Goal: Feedback & Contribution: Leave review/rating

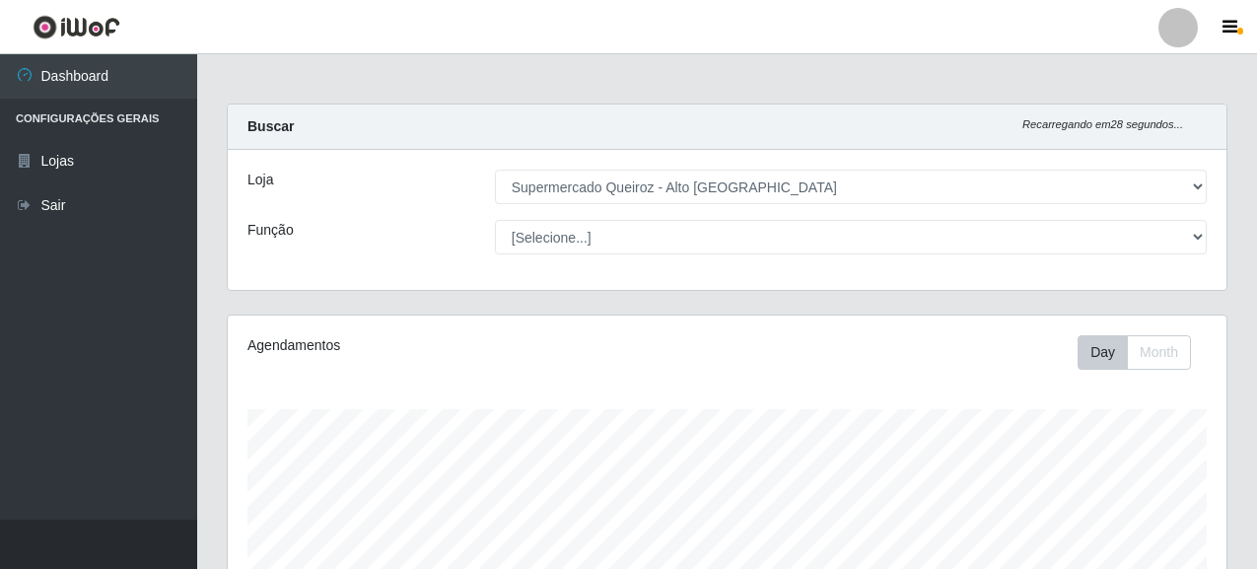
select select "496"
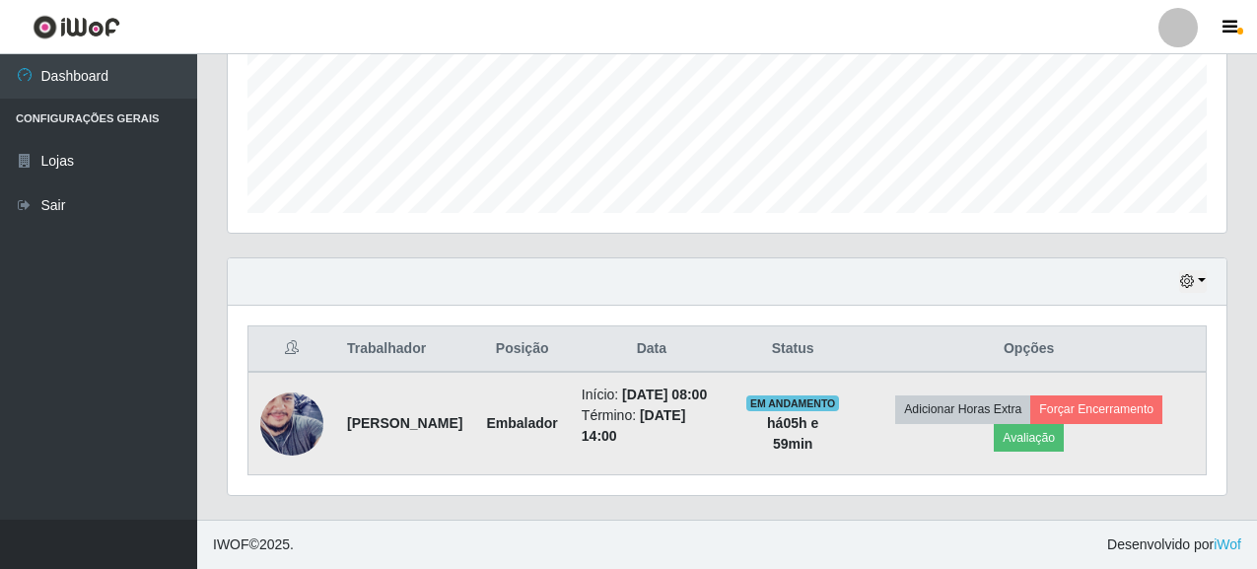
scroll to position [409, 999]
click at [1043, 439] on button "Avaliação" at bounding box center [1029, 438] width 70 height 28
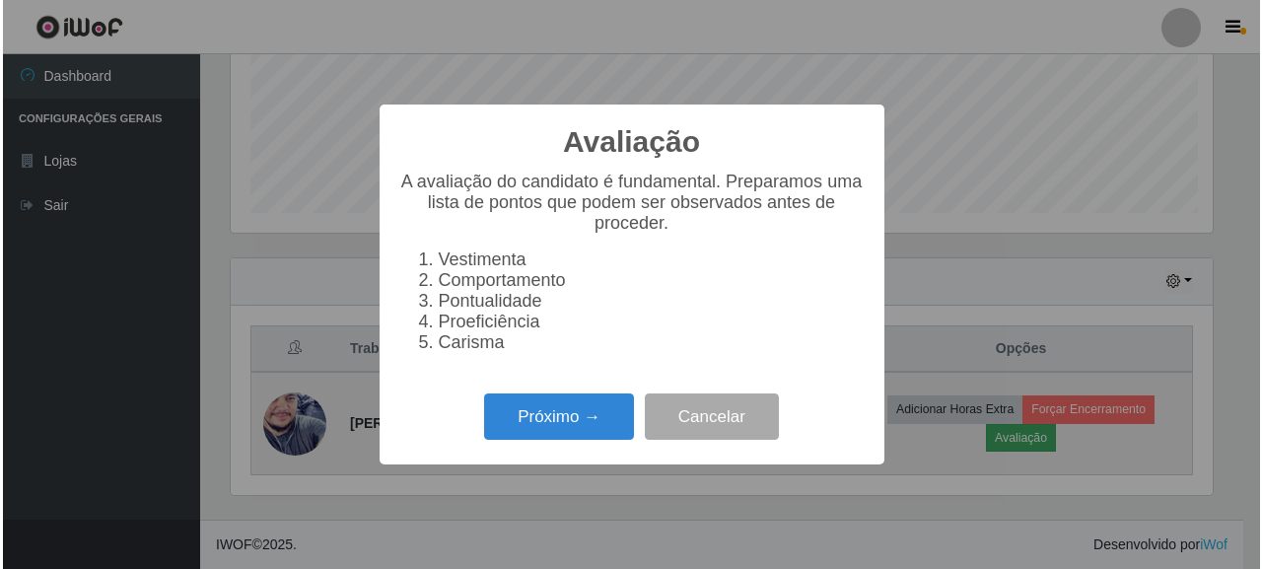
scroll to position [409, 987]
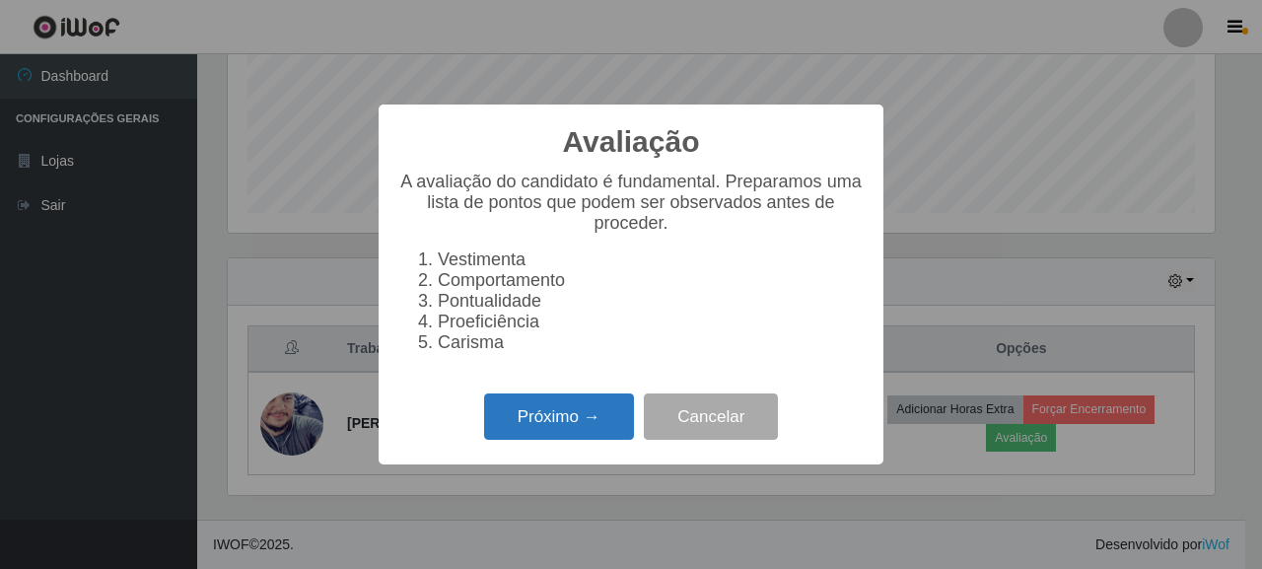
click at [588, 426] on button "Próximo →" at bounding box center [559, 416] width 150 height 46
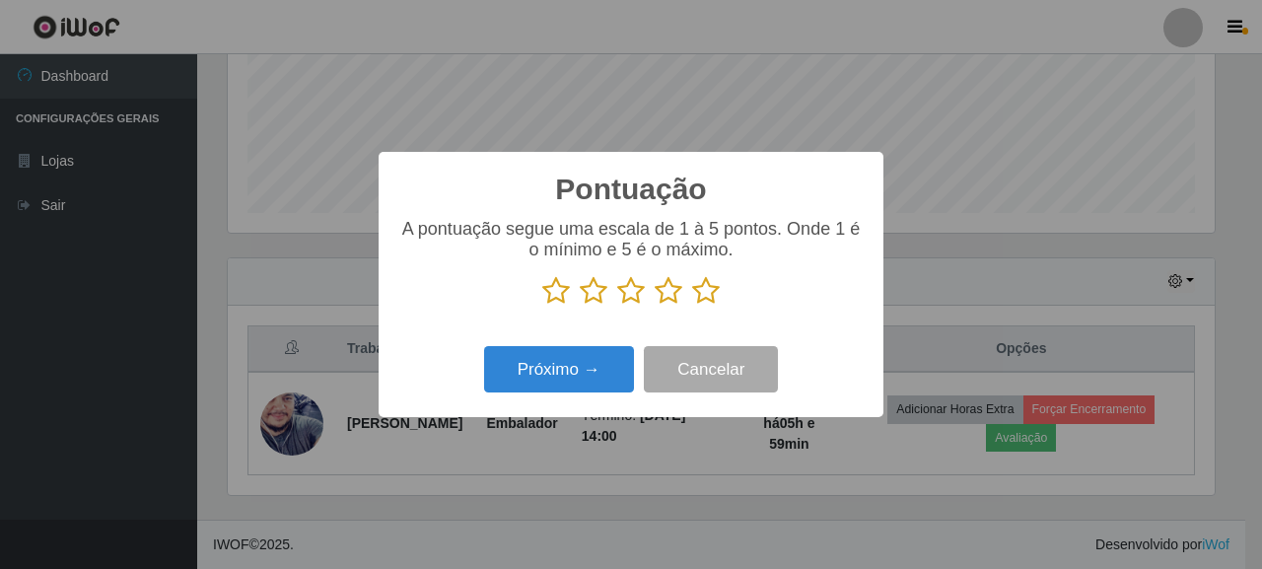
scroll to position [985772, 985194]
click at [589, 366] on button "Próximo →" at bounding box center [559, 369] width 150 height 46
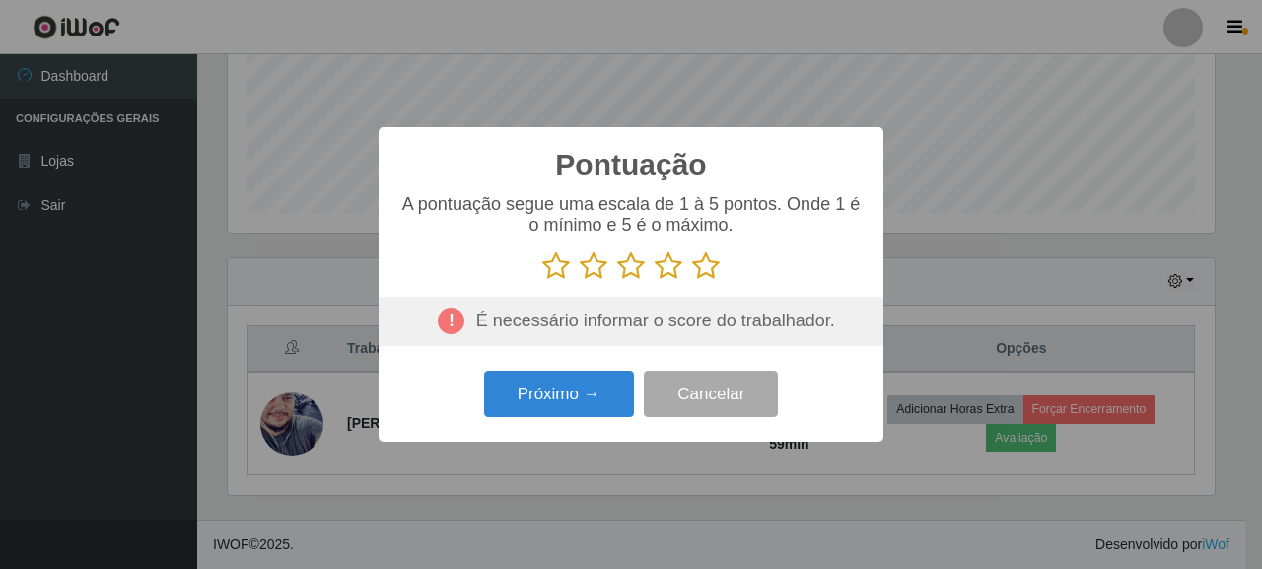
click at [548, 273] on icon at bounding box center [556, 266] width 28 height 30
click at [542, 281] on input "radio" at bounding box center [542, 281] width 0 height 0
click at [568, 408] on button "Próximo →" at bounding box center [559, 394] width 150 height 46
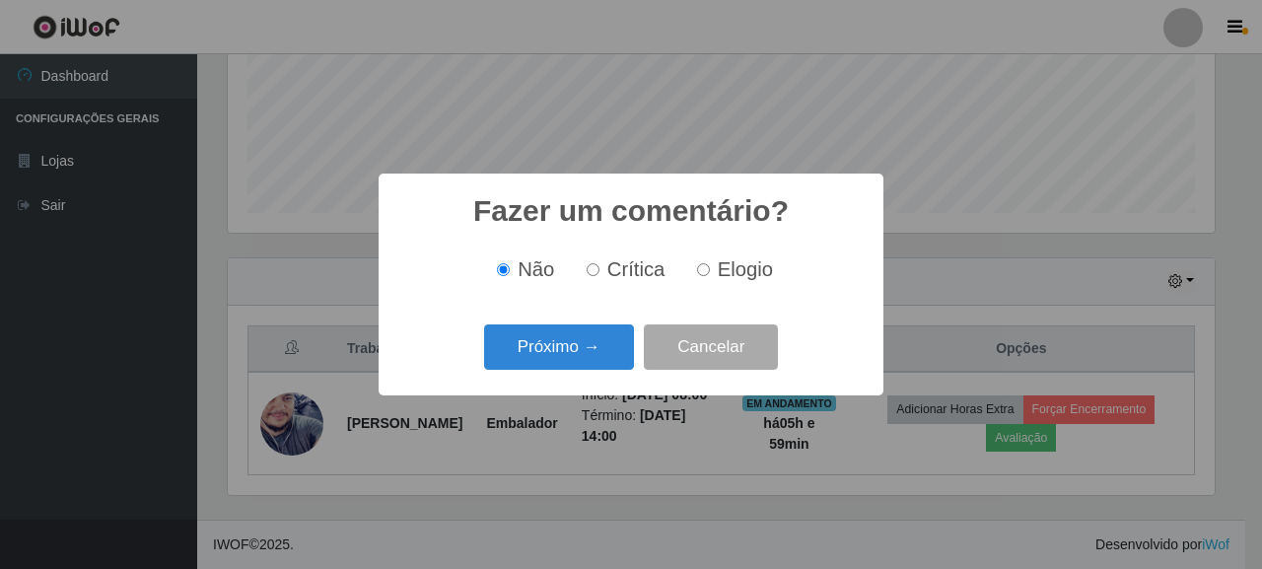
click at [593, 275] on input "Crítica" at bounding box center [593, 269] width 13 height 13
radio input "true"
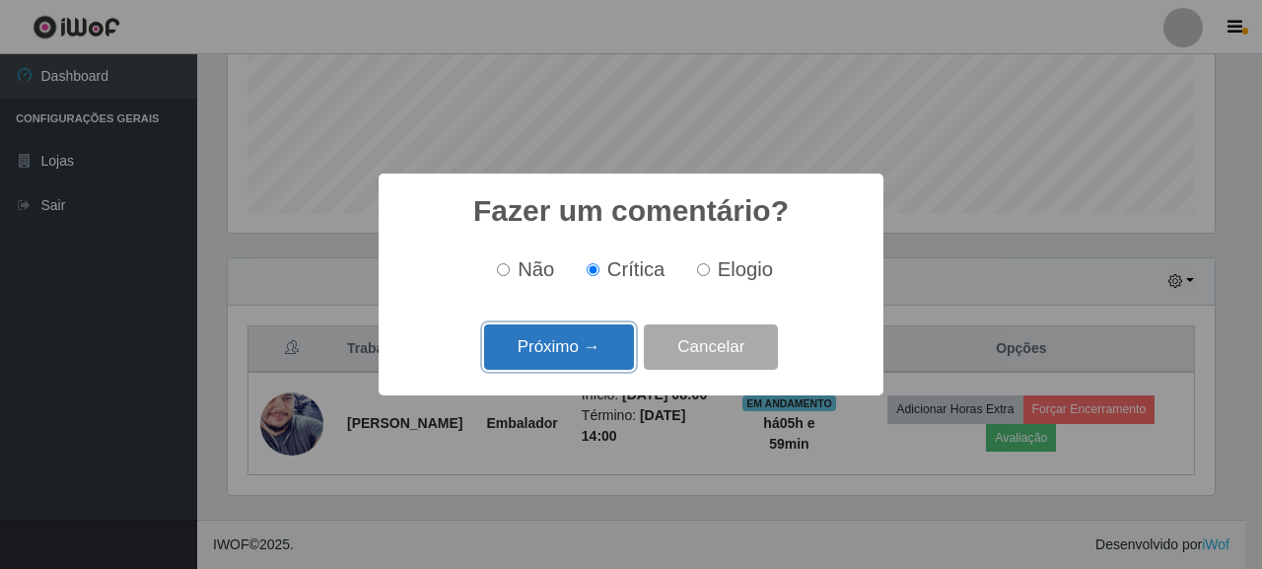
click at [569, 351] on button "Próximo →" at bounding box center [559, 347] width 150 height 46
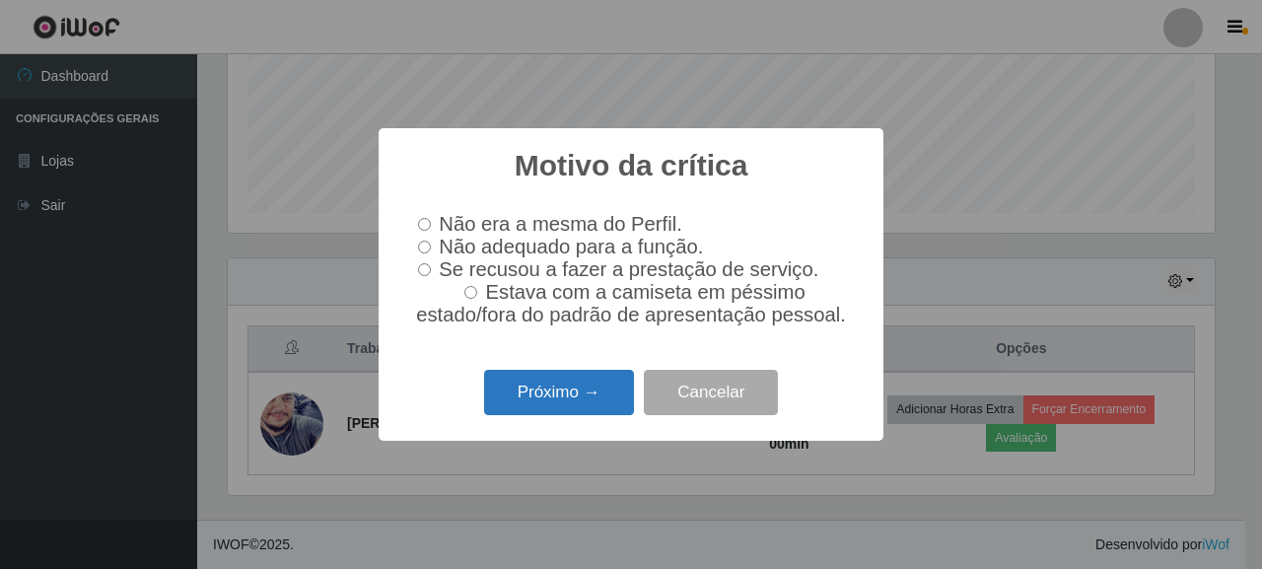
click at [537, 393] on button "Próximo →" at bounding box center [559, 393] width 150 height 46
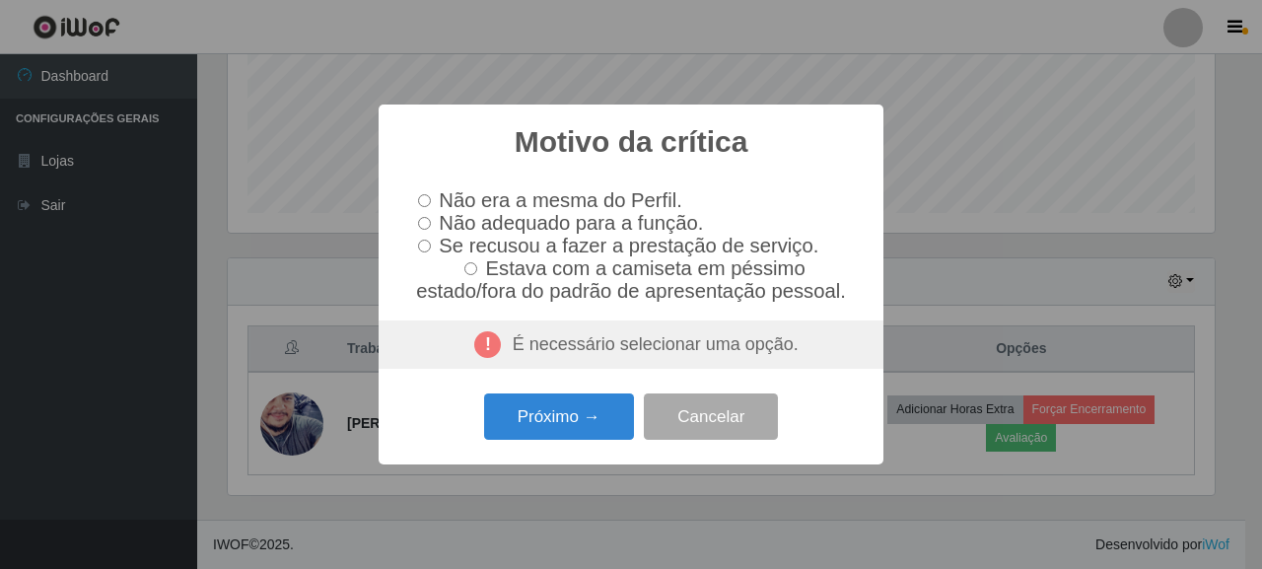
click at [432, 345] on div "É necessário selecionar uma opção." at bounding box center [631, 345] width 505 height 49
click at [713, 434] on button "Cancelar" at bounding box center [711, 416] width 134 height 46
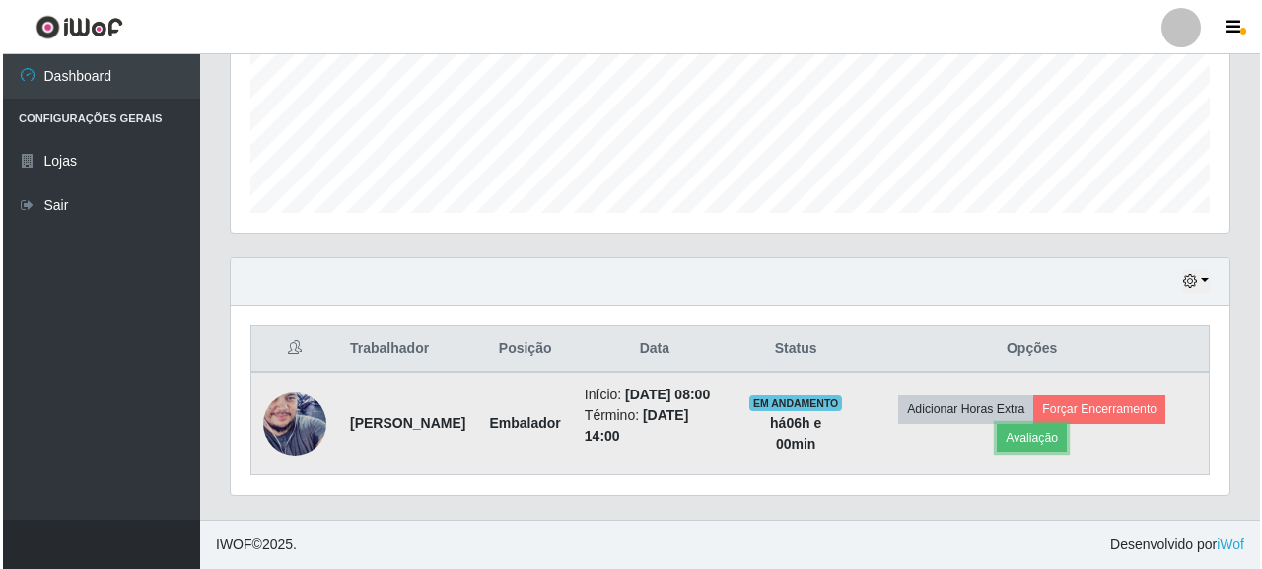
scroll to position [409, 999]
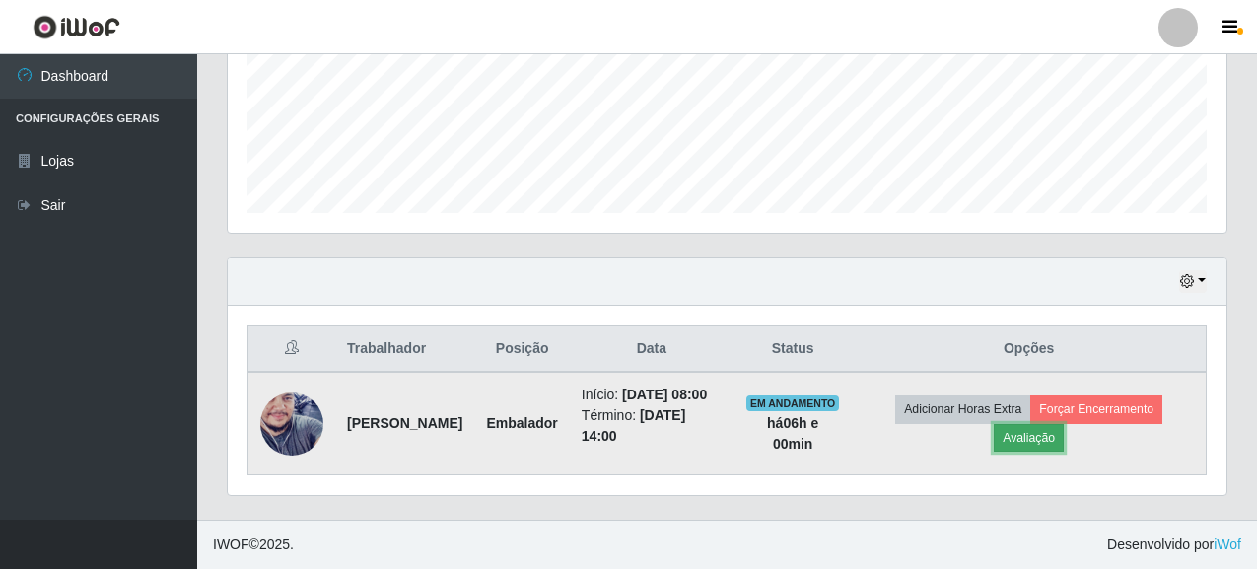
click at [1039, 443] on button "Avaliação" at bounding box center [1029, 438] width 70 height 28
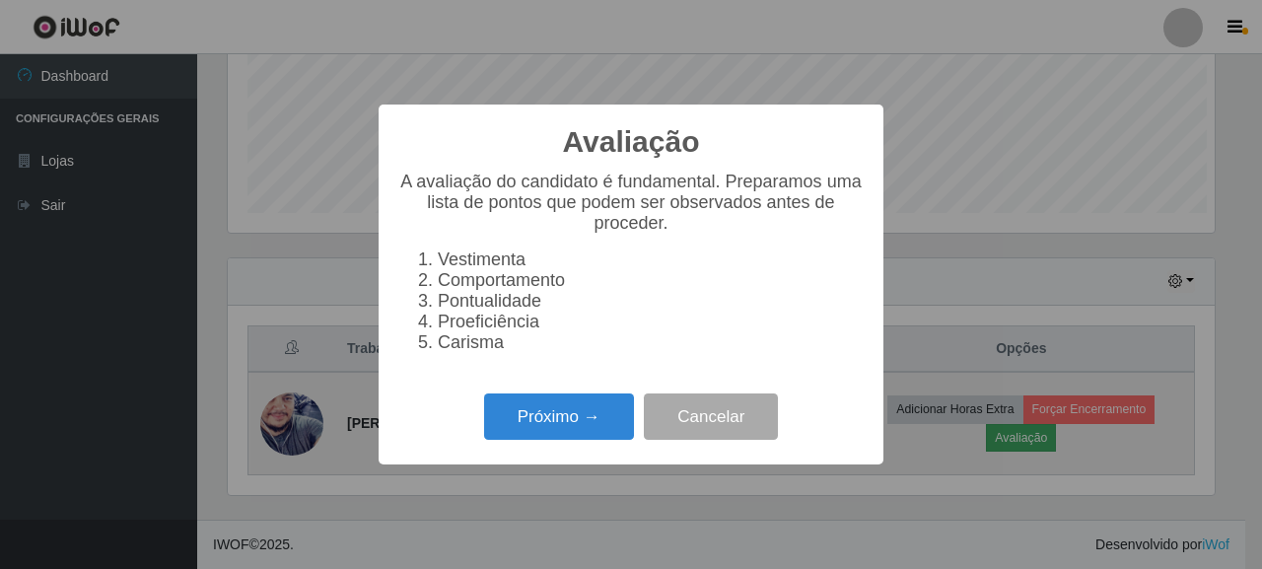
scroll to position [409, 987]
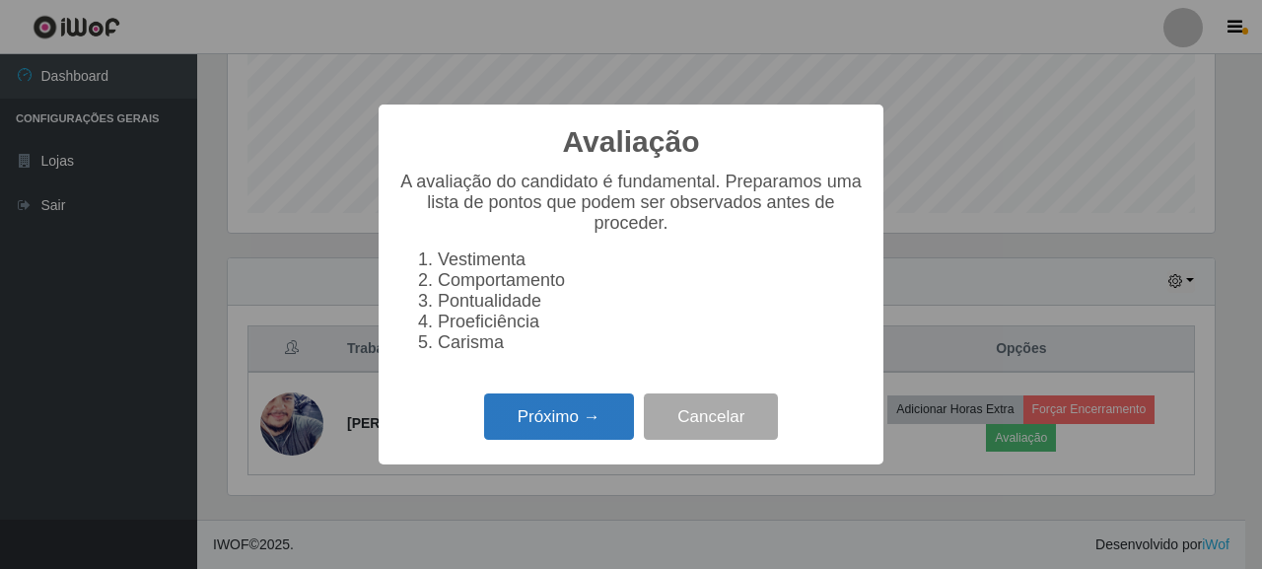
click at [573, 431] on button "Próximo →" at bounding box center [559, 416] width 150 height 46
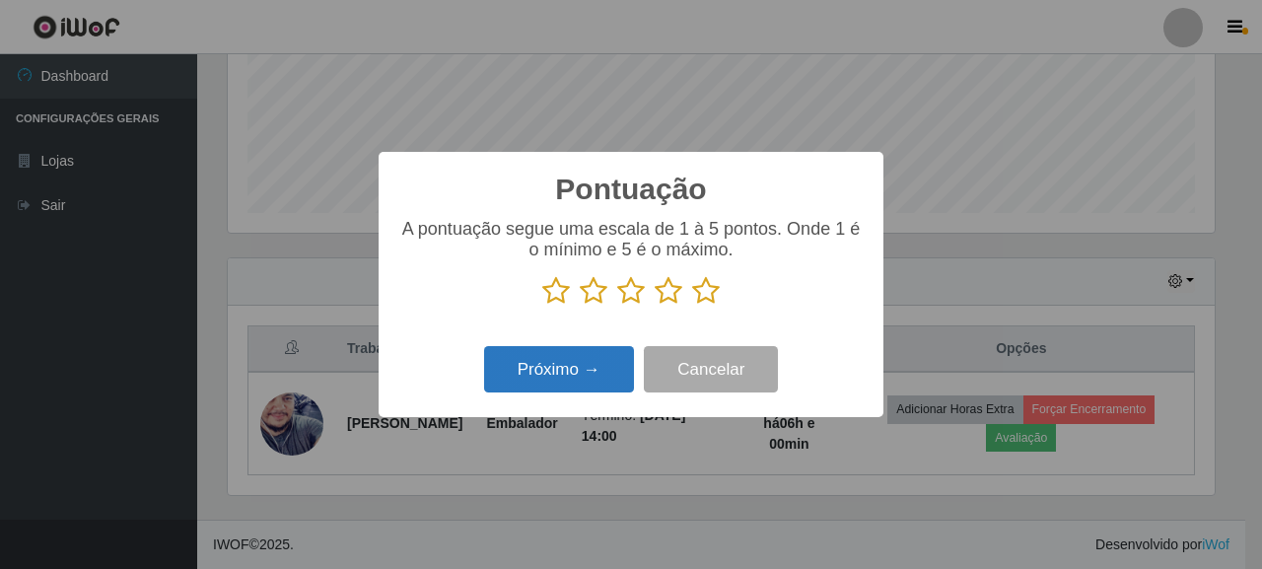
click at [579, 365] on button "Próximo →" at bounding box center [559, 369] width 150 height 46
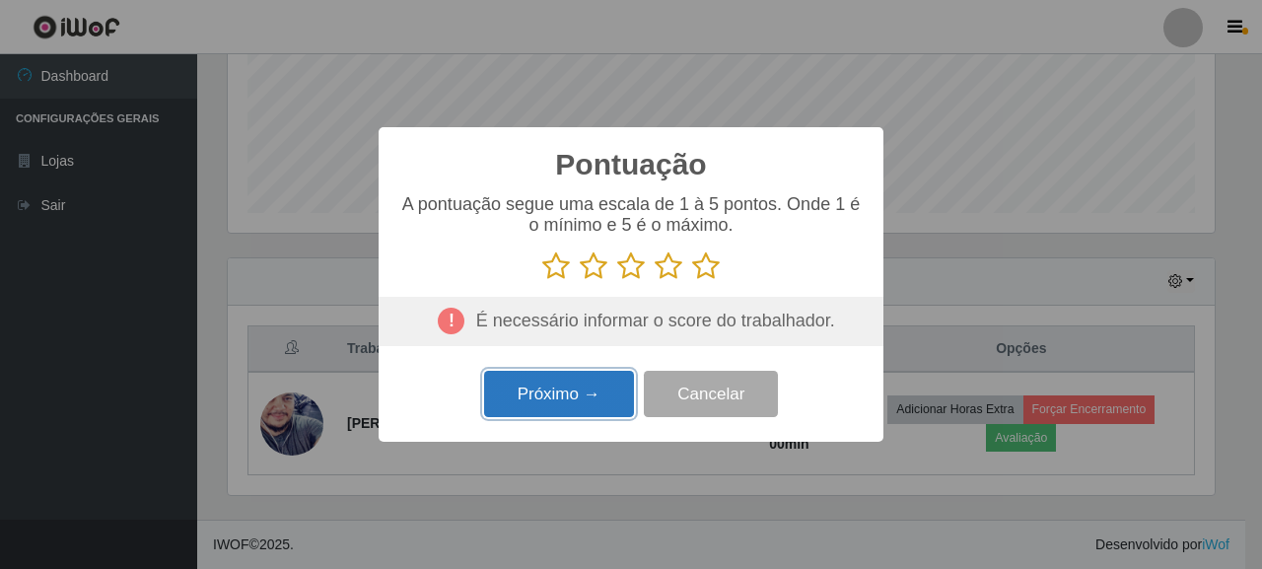
click at [581, 393] on button "Próximo →" at bounding box center [559, 394] width 150 height 46
click at [554, 271] on icon at bounding box center [556, 266] width 28 height 30
click at [542, 281] on input "radio" at bounding box center [542, 281] width 0 height 0
click at [566, 405] on button "Próximo →" at bounding box center [559, 394] width 150 height 46
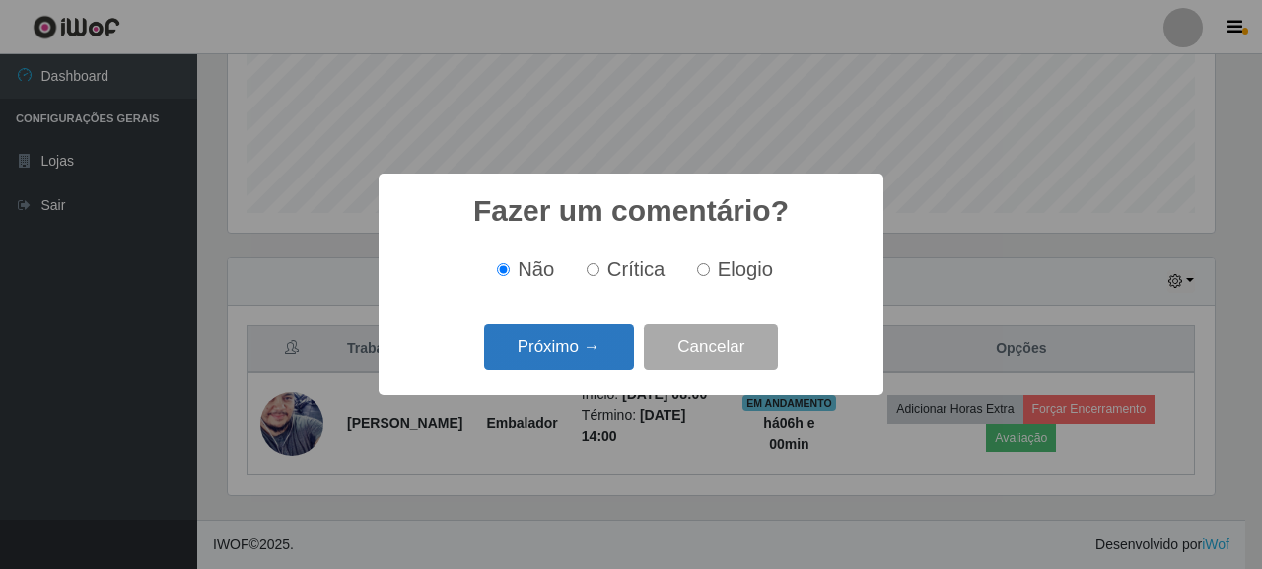
click at [589, 352] on button "Próximo →" at bounding box center [559, 347] width 150 height 46
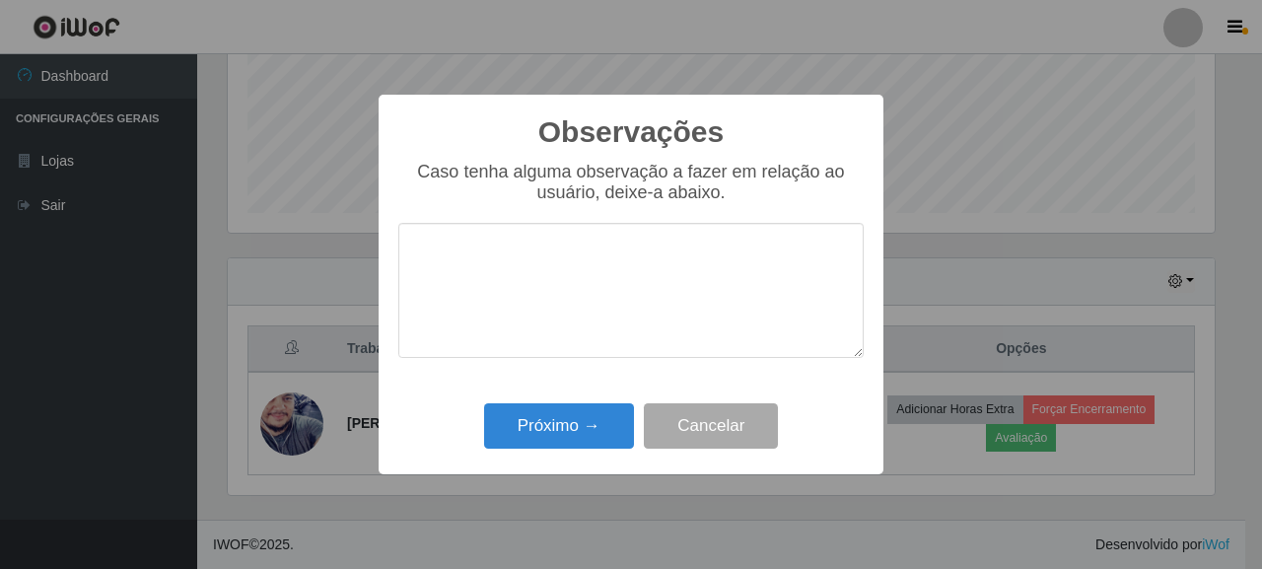
click at [457, 274] on textarea at bounding box center [630, 290] width 465 height 135
type textarea "Boa tarde !"
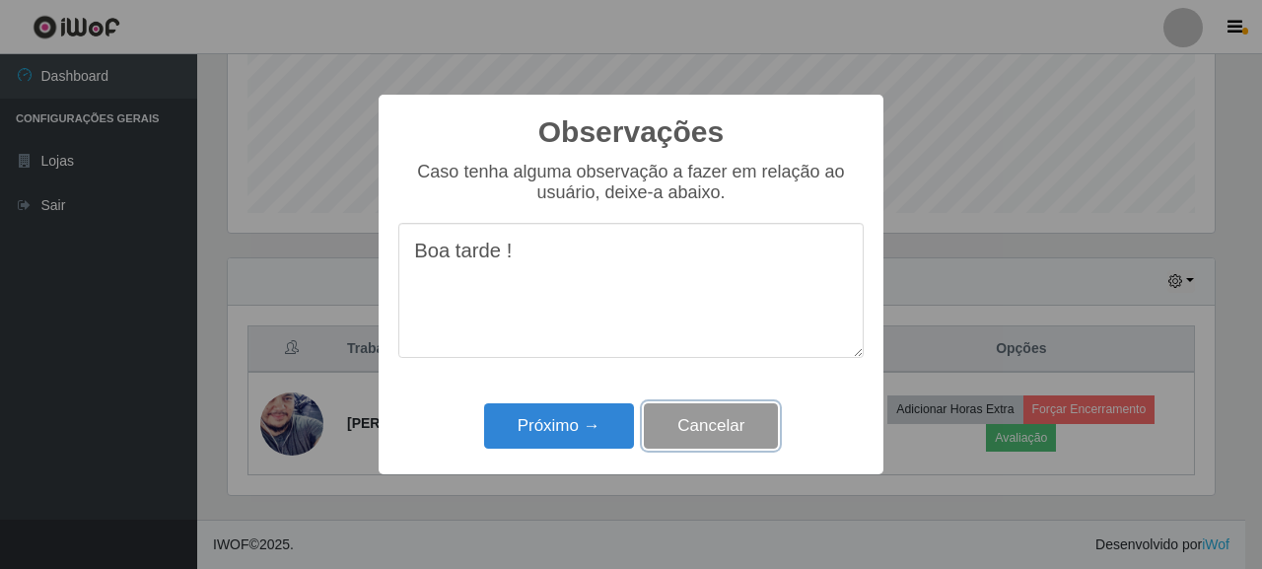
click at [714, 426] on button "Cancelar" at bounding box center [711, 426] width 134 height 46
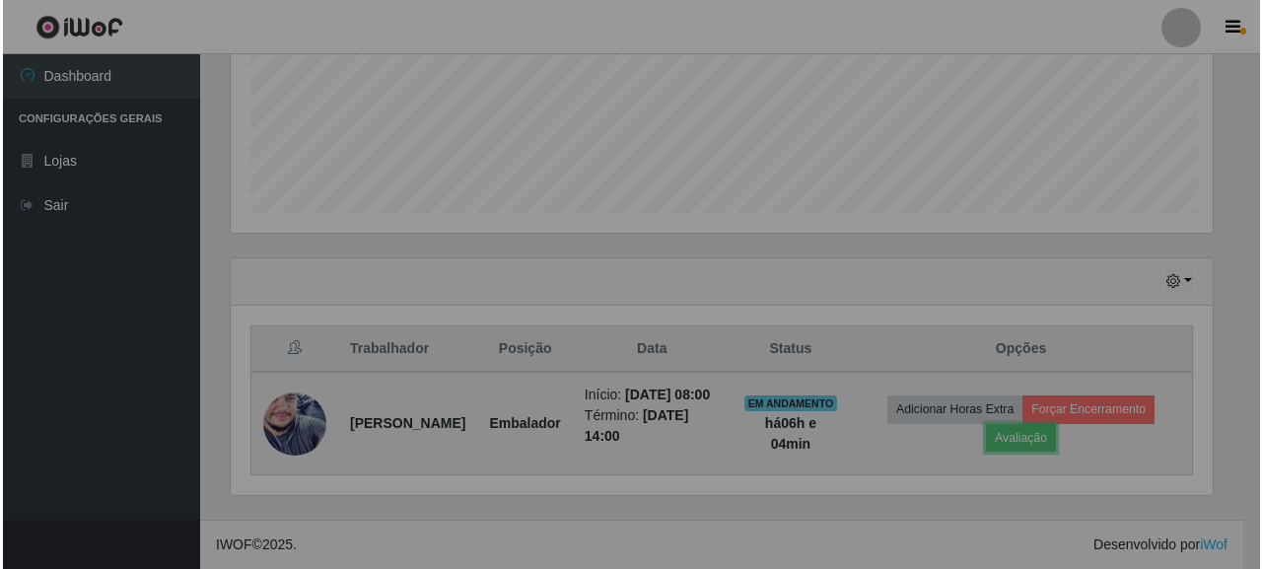
scroll to position [409, 999]
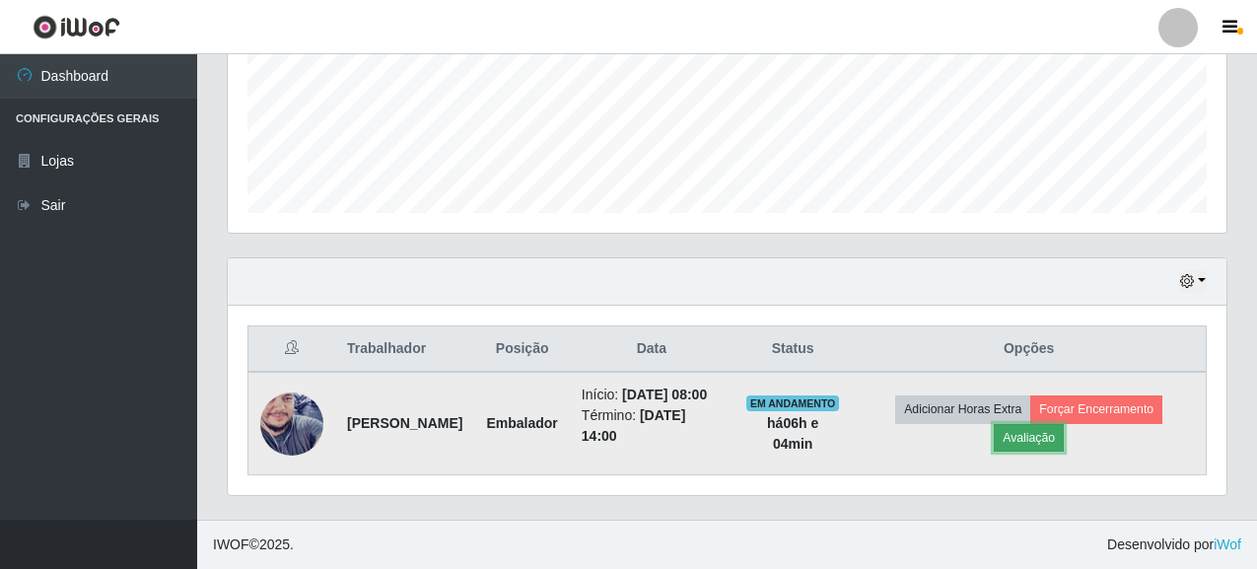
click at [1047, 440] on button "Avaliação" at bounding box center [1029, 438] width 70 height 28
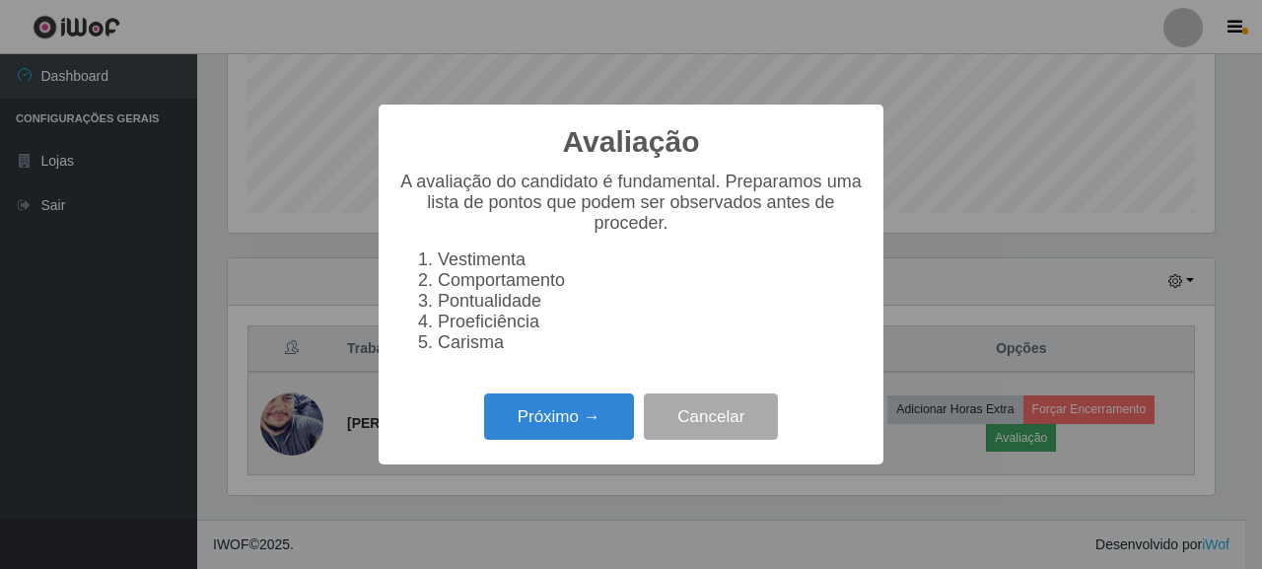
scroll to position [409, 987]
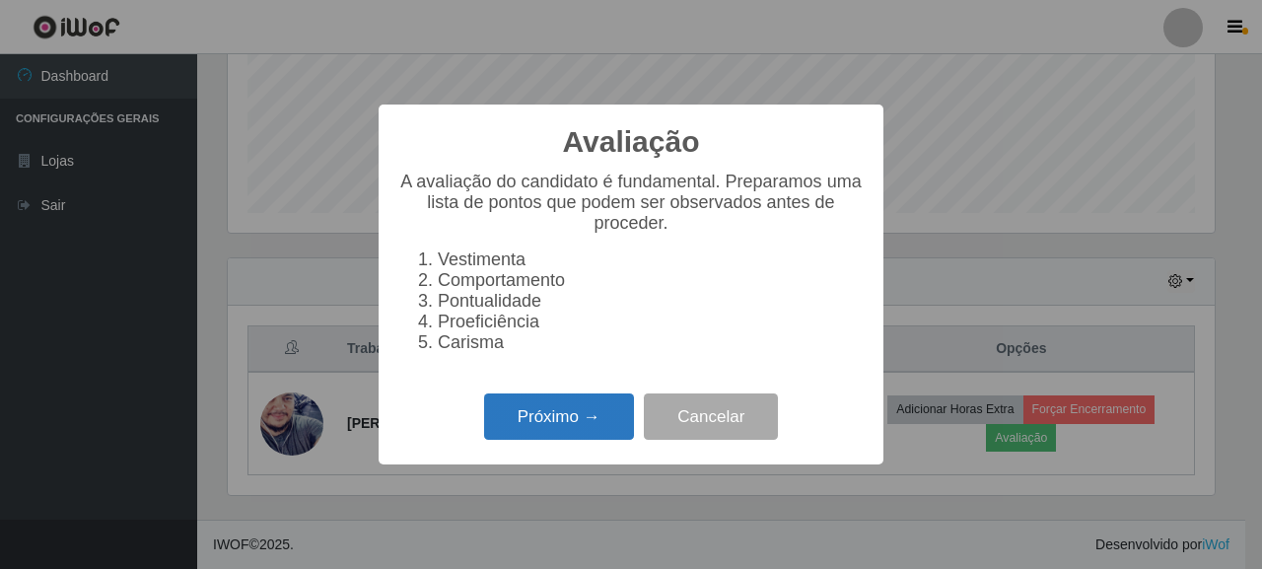
click at [586, 435] on button "Próximo →" at bounding box center [559, 416] width 150 height 46
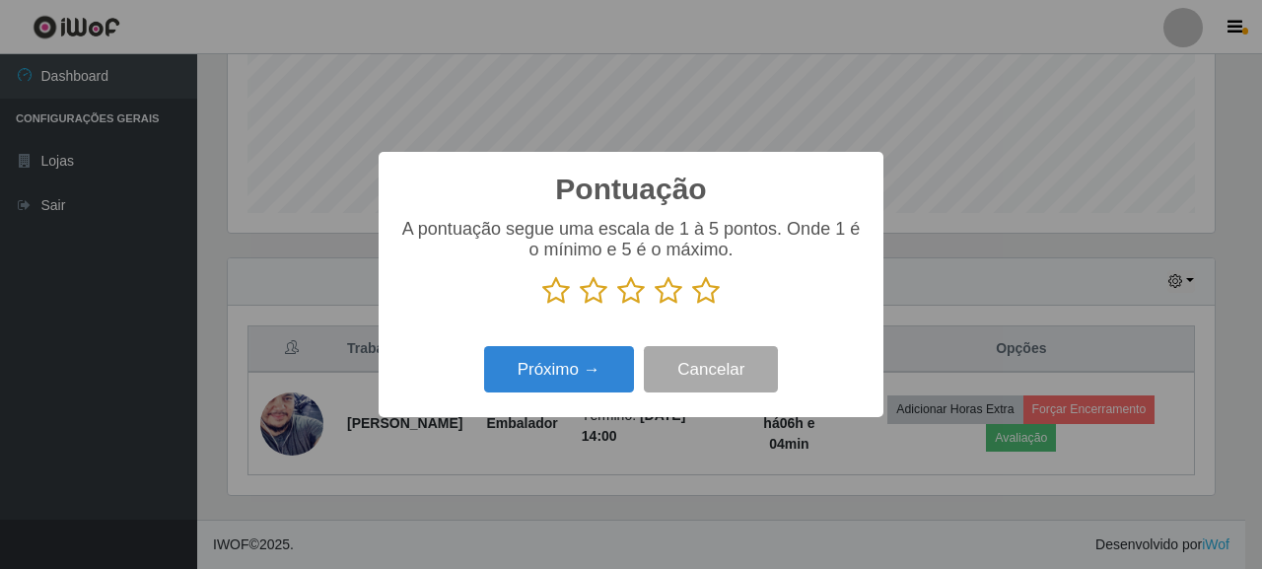
click at [555, 295] on icon at bounding box center [556, 291] width 28 height 30
click at [542, 306] on input "radio" at bounding box center [542, 306] width 0 height 0
click at [570, 362] on button "Próximo →" at bounding box center [559, 369] width 150 height 46
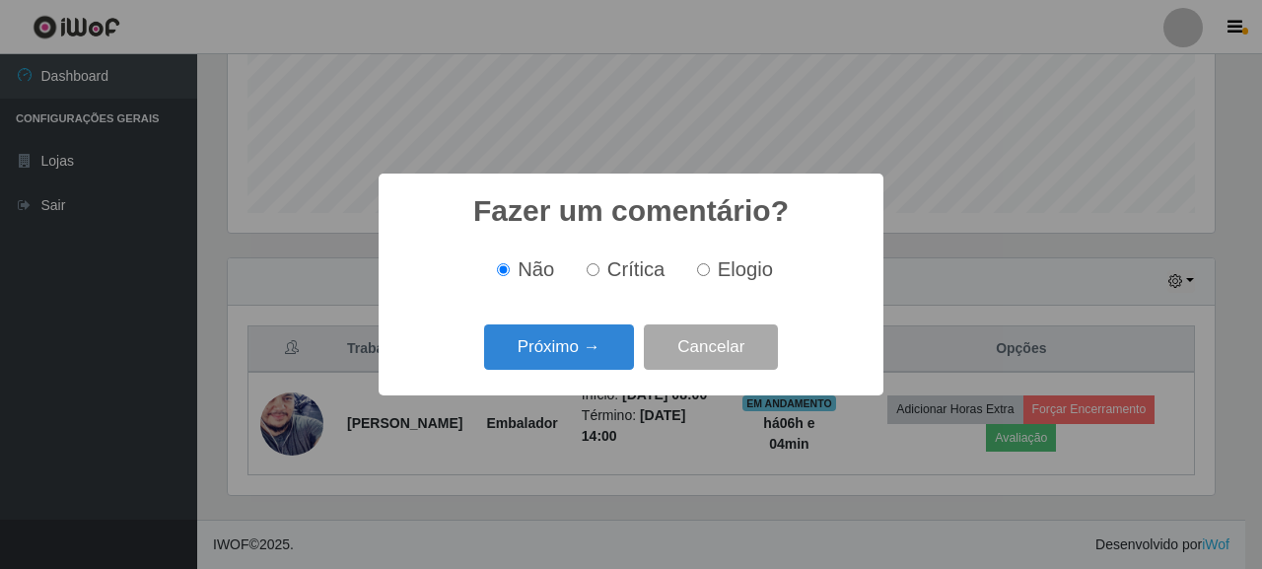
click at [599, 266] on input "Crítica" at bounding box center [593, 269] width 13 height 13
radio input "true"
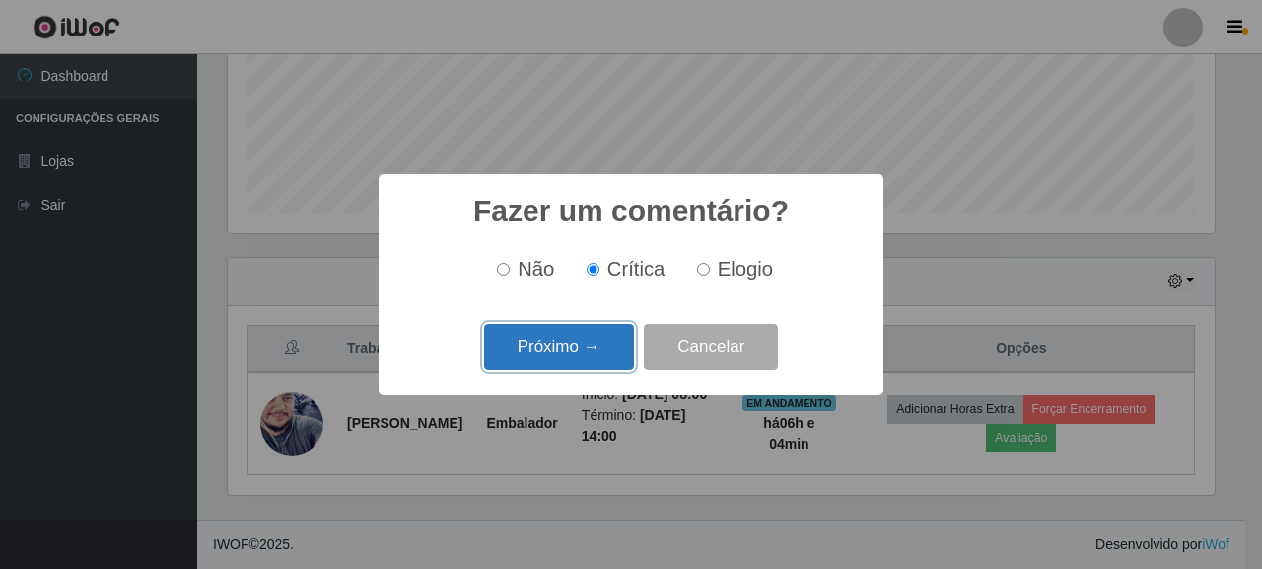
click at [574, 345] on button "Próximo →" at bounding box center [559, 347] width 150 height 46
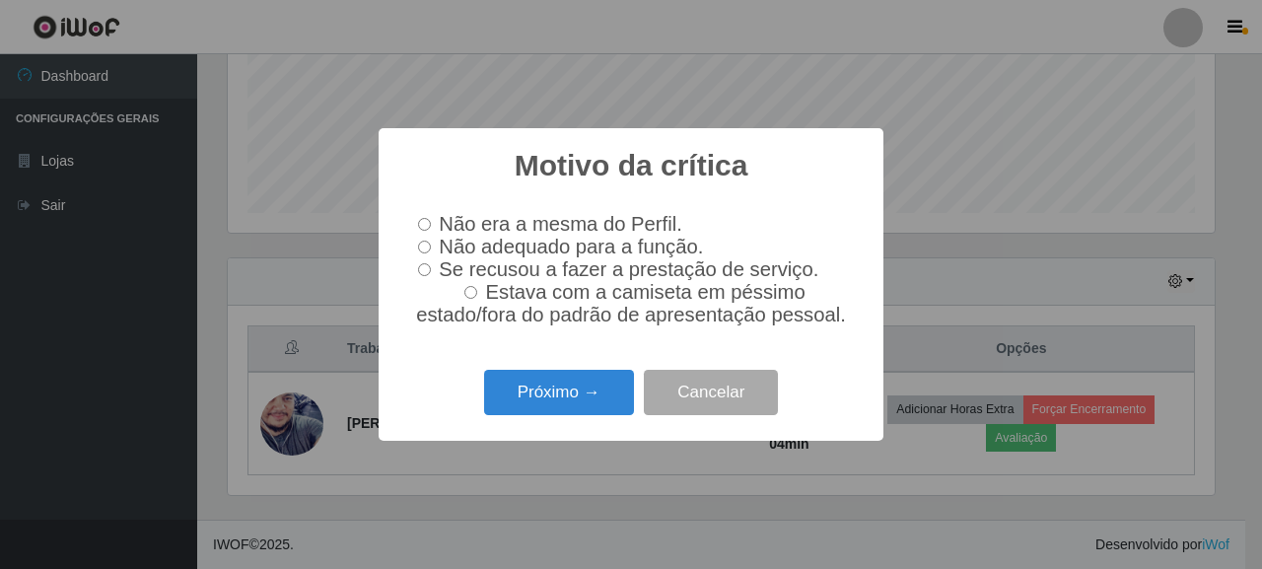
click at [417, 246] on label "Não adequado para a função." at bounding box center [556, 247] width 293 height 23
click at [418, 246] on input "Não adequado para a função." at bounding box center [424, 247] width 13 height 13
radio input "true"
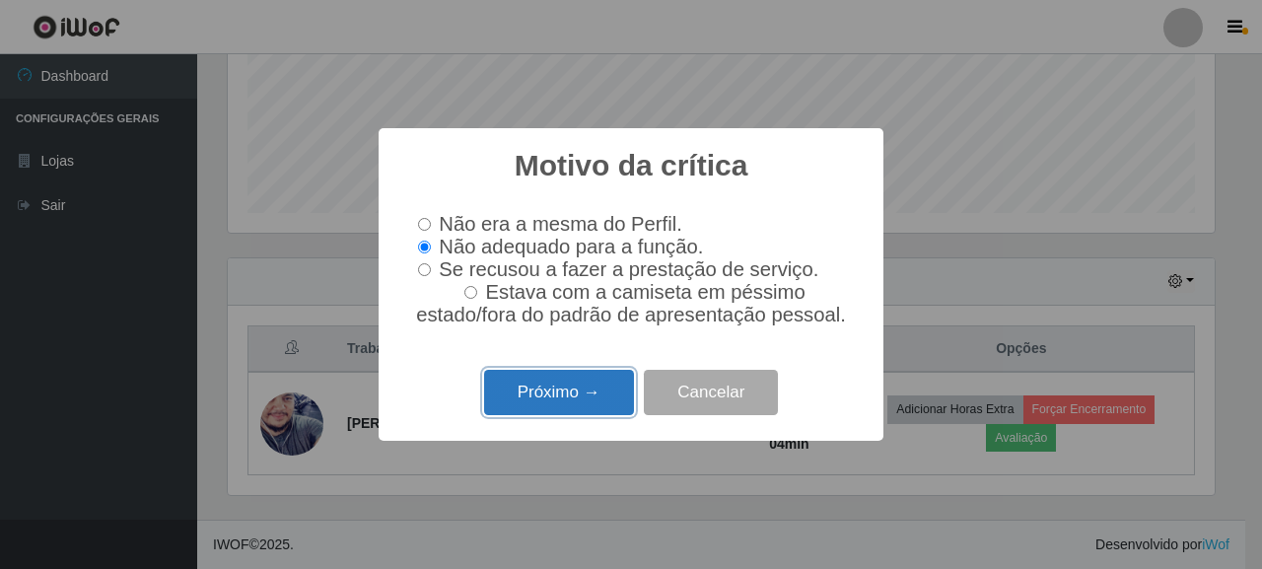
click at [552, 403] on button "Próximo →" at bounding box center [559, 393] width 150 height 46
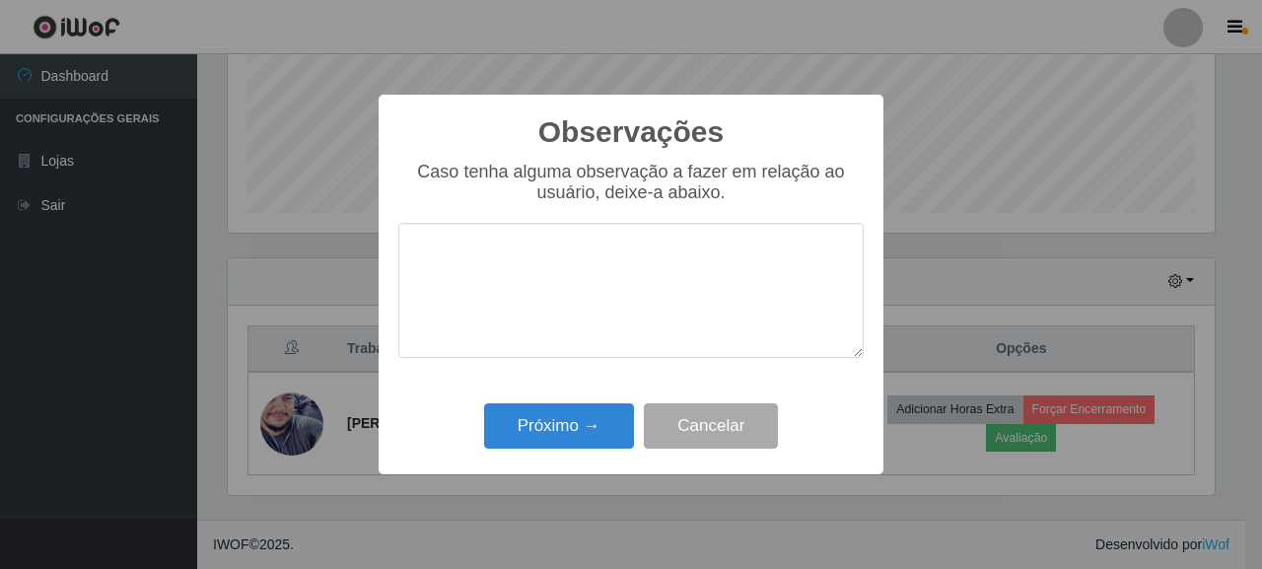
click at [494, 271] on textarea at bounding box center [630, 290] width 465 height 135
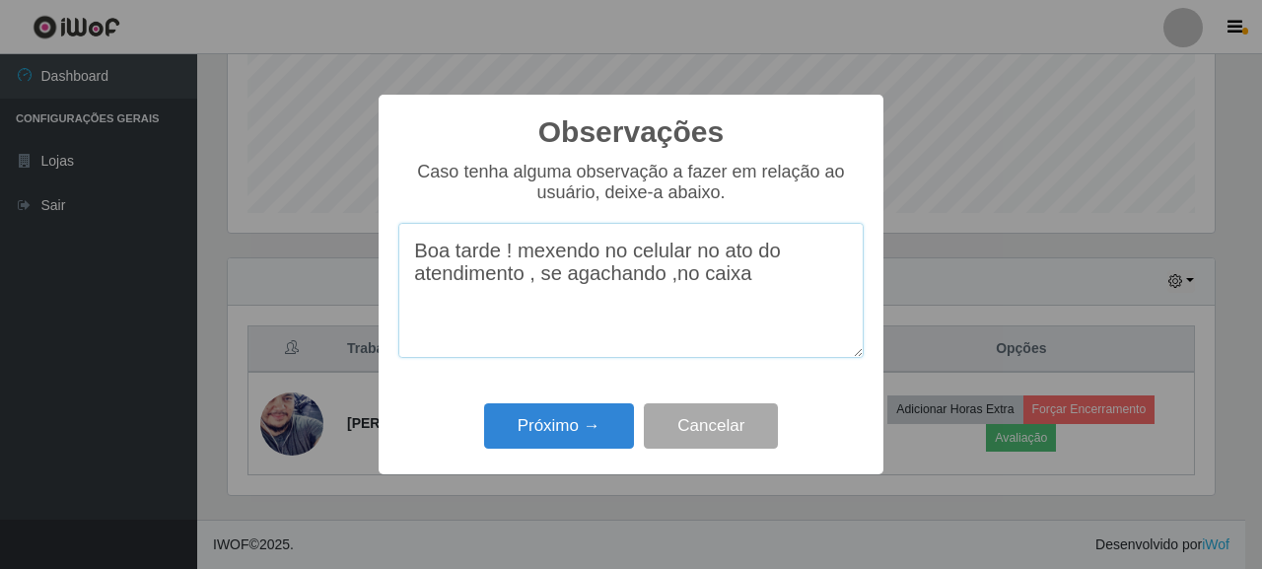
drag, startPoint x: 544, startPoint y: 284, endPoint x: 801, endPoint y: 282, distance: 256.4
click at [801, 282] on textarea "Boa tarde ! mexendo no celular no ato do atendimento , se agachando ,no caixa" at bounding box center [630, 290] width 465 height 135
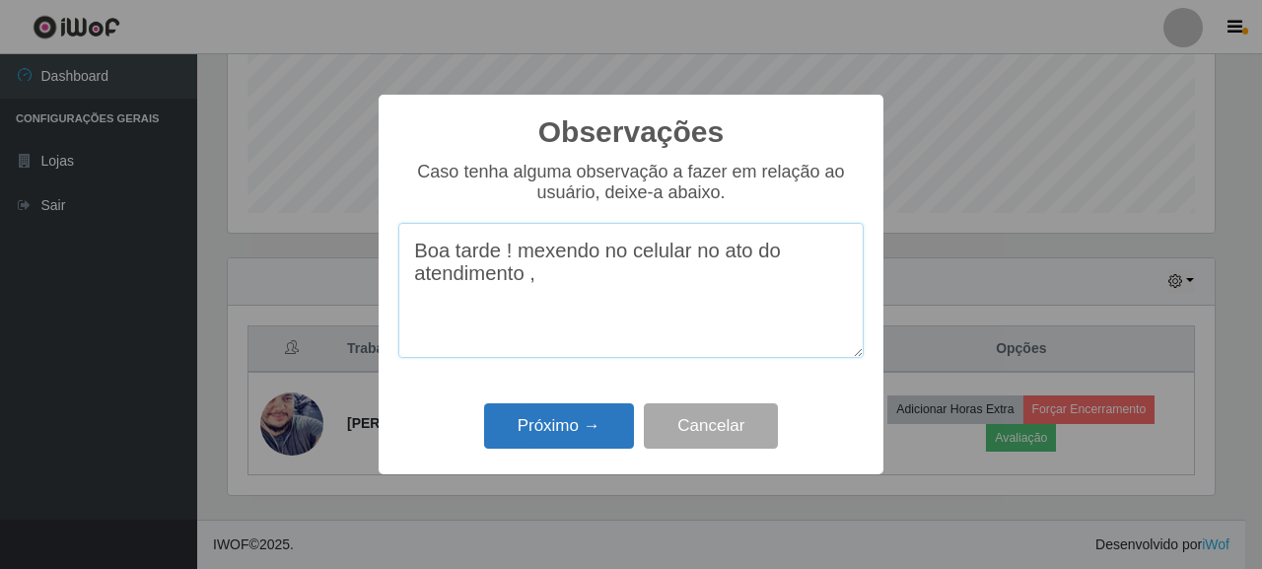
type textarea "Boa tarde ! mexendo no celular no ato do atendimento ,"
click at [560, 423] on button "Próximo →" at bounding box center [559, 426] width 150 height 46
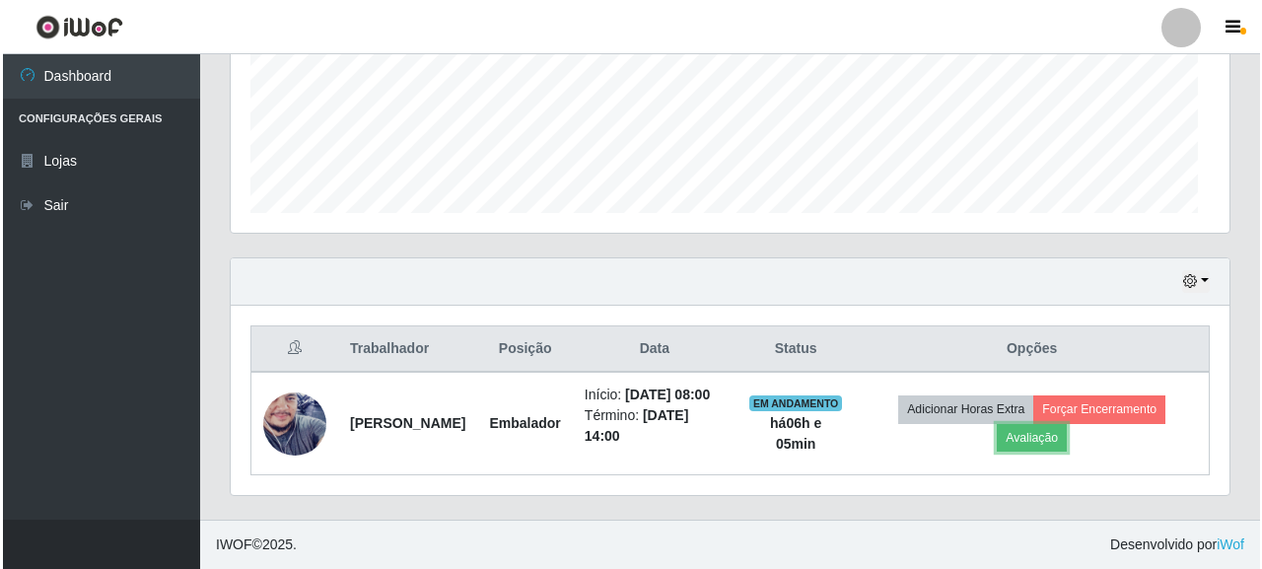
scroll to position [409, 999]
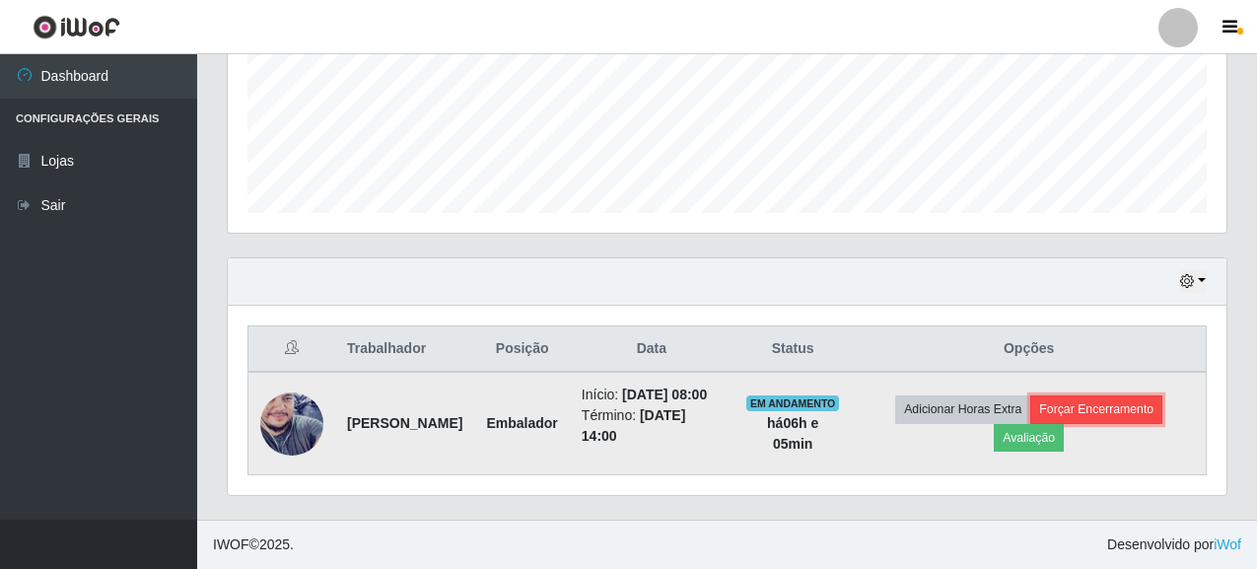
click at [1106, 406] on button "Forçar Encerramento" at bounding box center [1097, 409] width 132 height 28
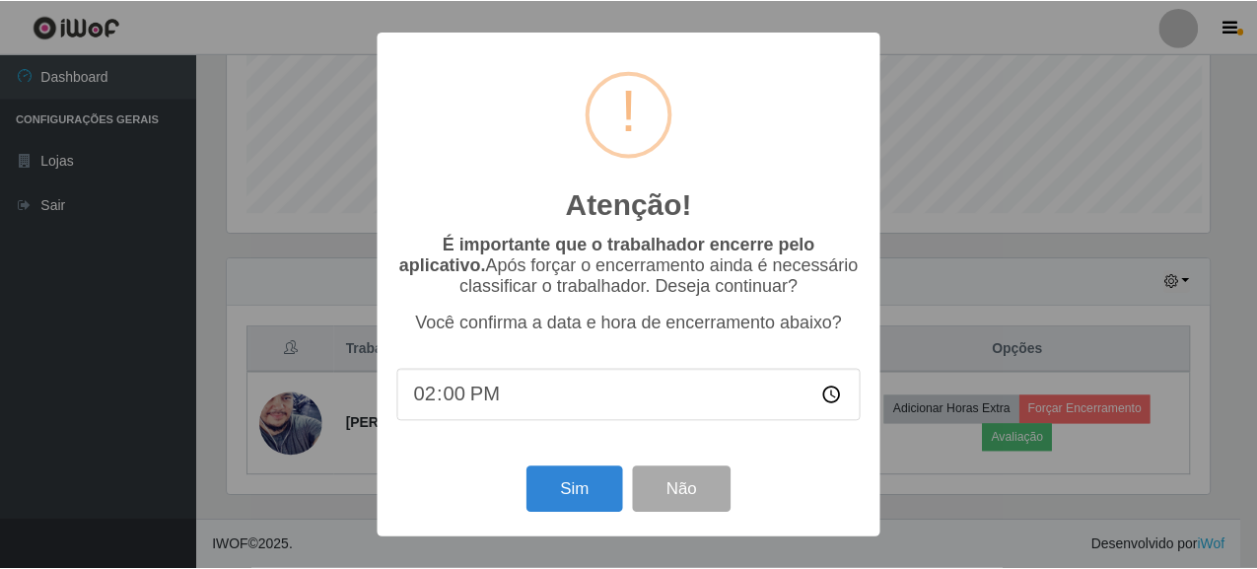
scroll to position [409, 987]
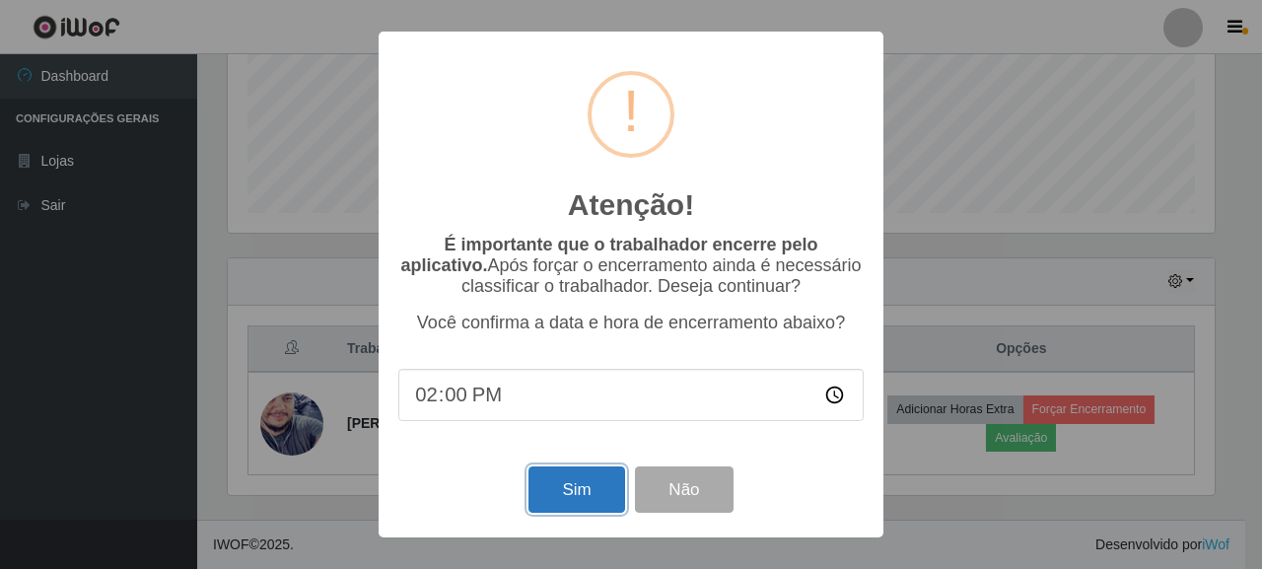
click at [574, 496] on button "Sim" at bounding box center [577, 489] width 96 height 46
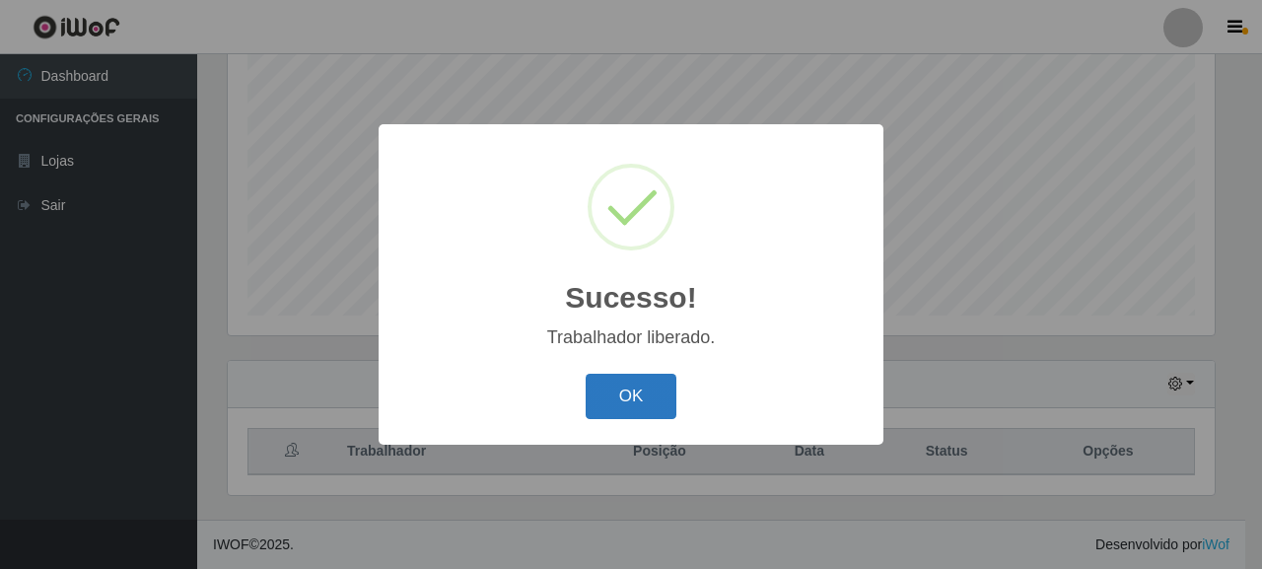
click at [648, 400] on button "OK" at bounding box center [632, 397] width 92 height 46
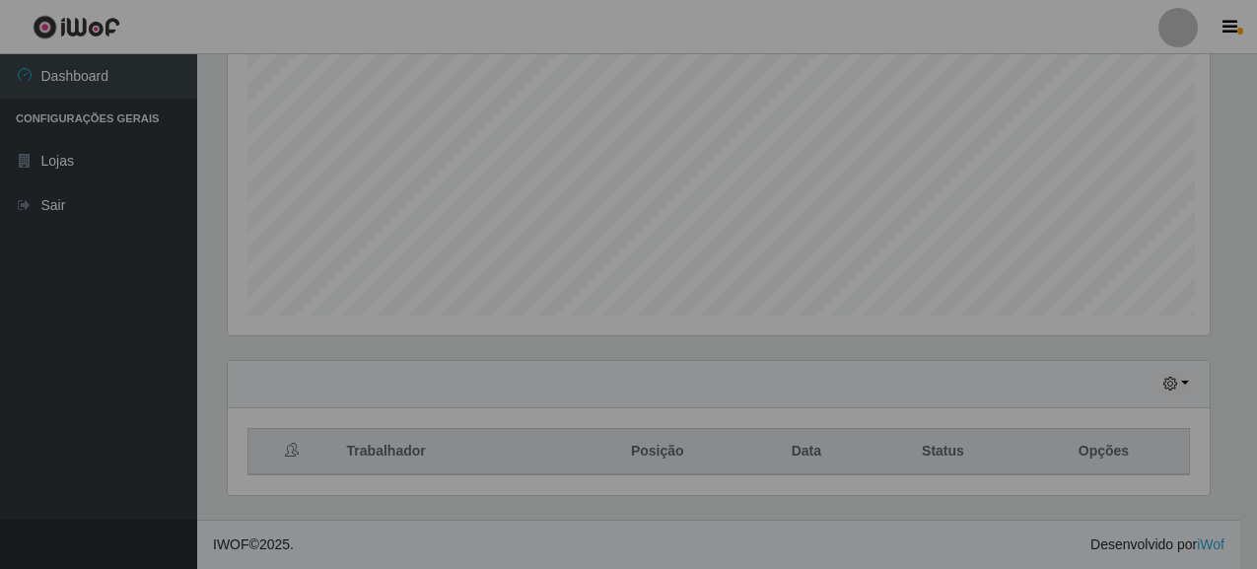
scroll to position [409, 999]
